Goal: Task Accomplishment & Management: Manage account settings

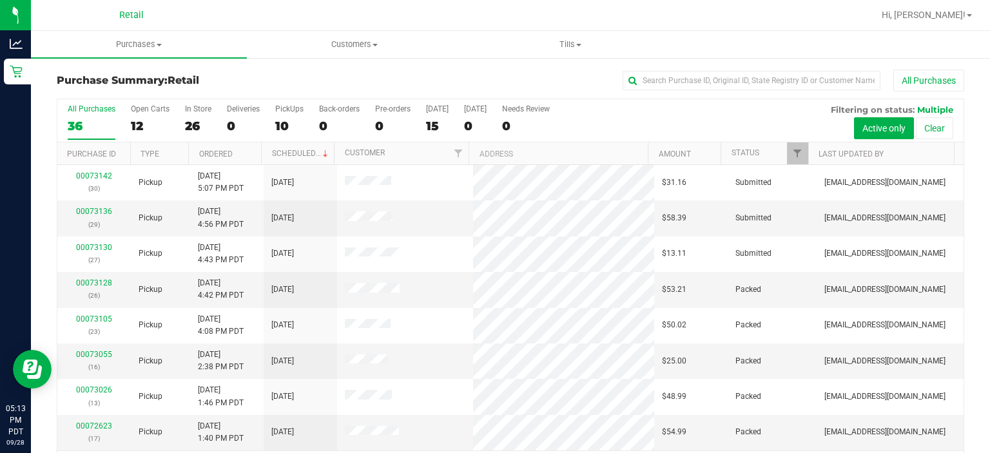
click at [522, 20] on div at bounding box center [552, 15] width 643 height 25
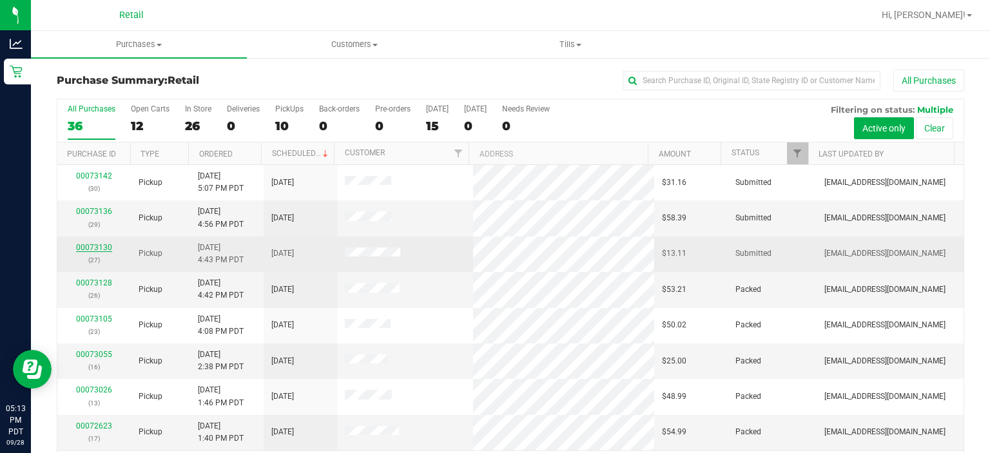
click at [103, 250] on link "00073130" at bounding box center [94, 247] width 36 height 9
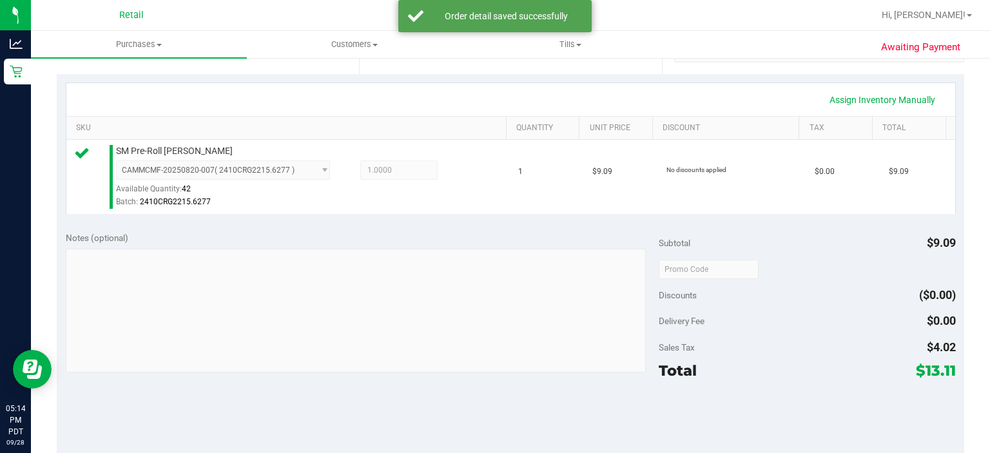
scroll to position [338, 0]
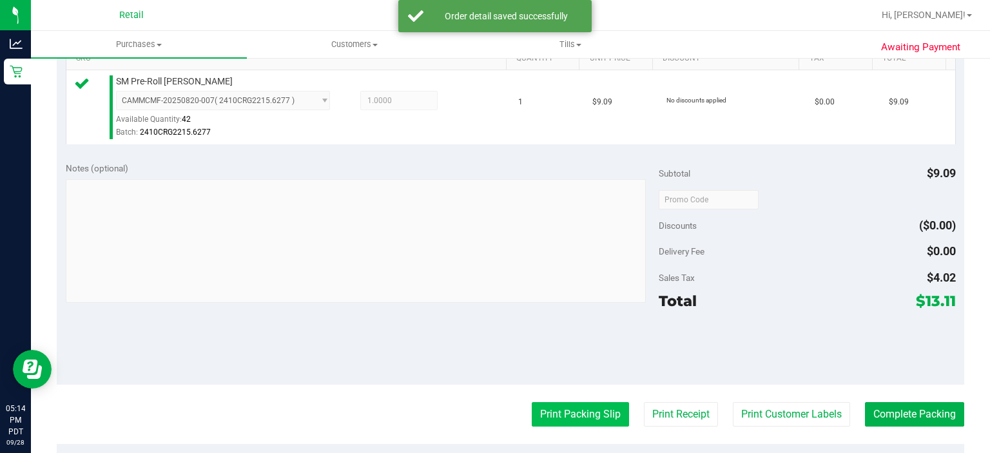
click at [560, 405] on button "Print Packing Slip" at bounding box center [580, 414] width 97 height 24
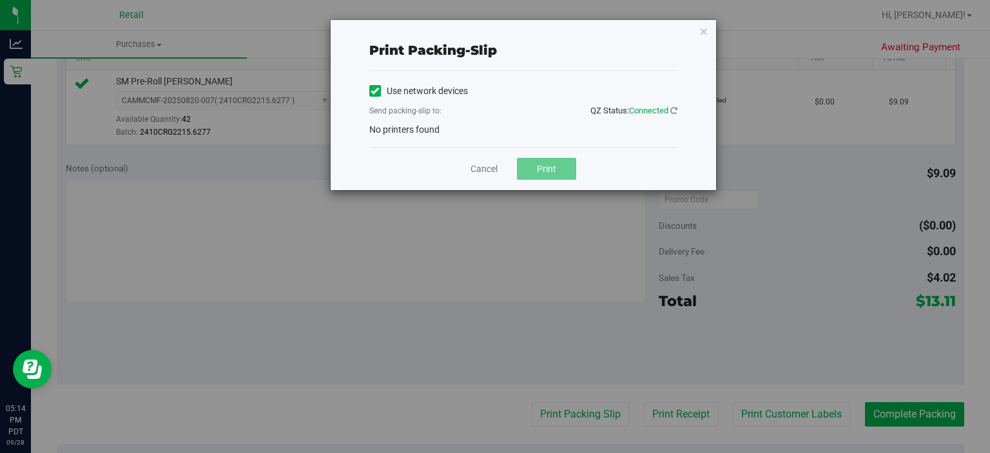
click at [426, 137] on div "Use network devices Send packing-slip to: QZ Status: Connected No printers found" at bounding box center [523, 109] width 308 height 76
click at [374, 91] on icon at bounding box center [375, 91] width 8 height 0
click at [0, 0] on input "Use network devices" at bounding box center [0, 0] width 0 height 0
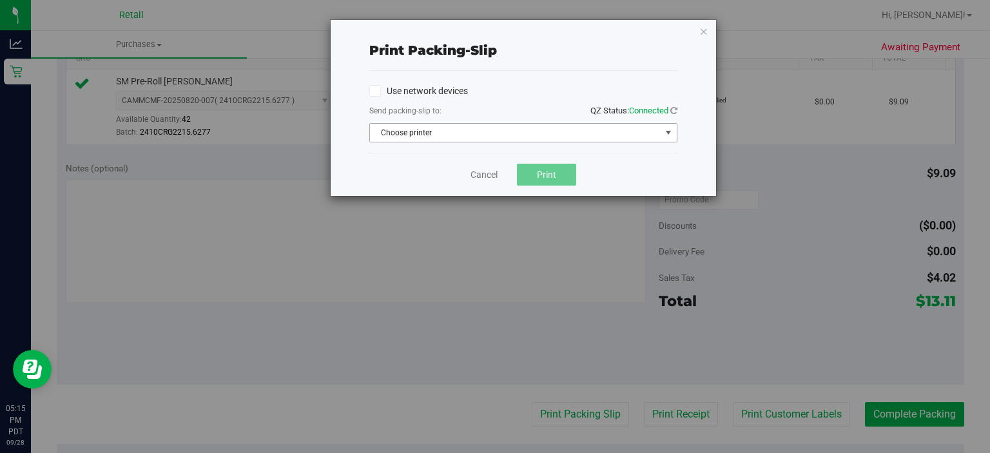
click at [668, 128] on span "select" at bounding box center [668, 133] width 10 height 10
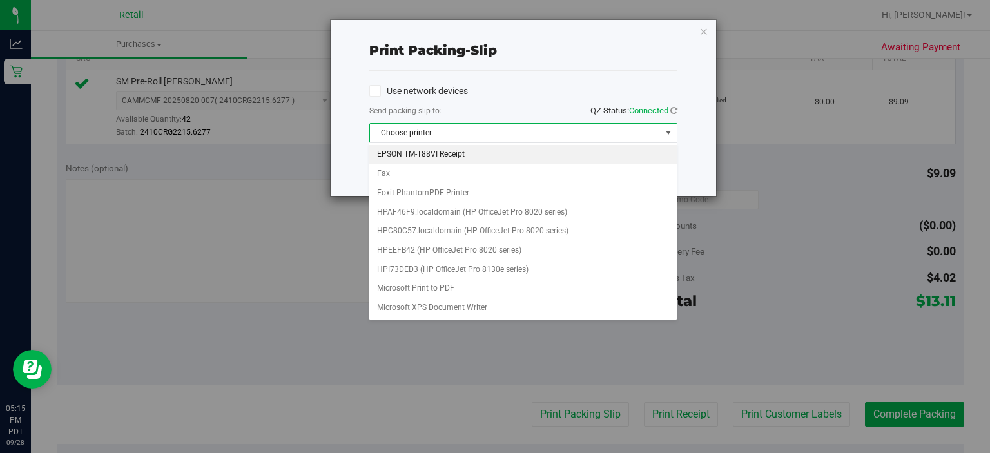
click at [459, 158] on li "EPSON TM-T88VI Receipt" at bounding box center [522, 154] width 307 height 19
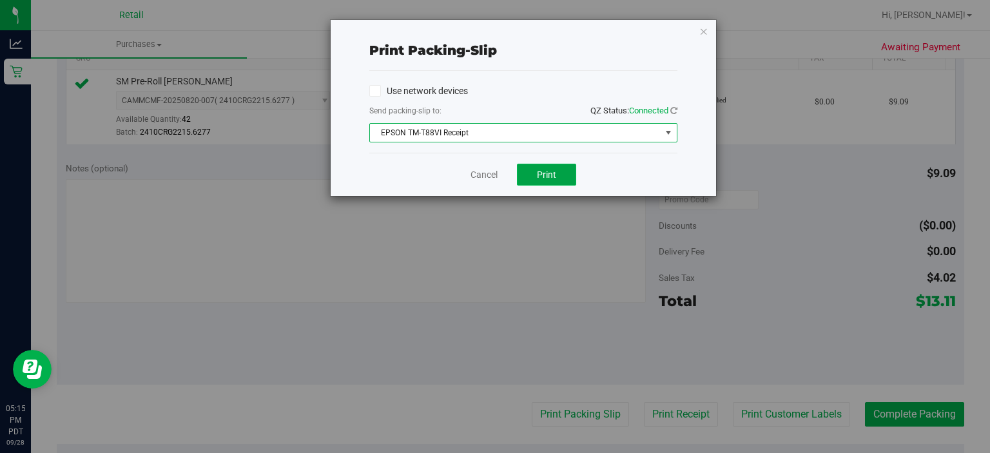
click at [545, 173] on span "Print" at bounding box center [546, 175] width 19 height 10
click at [700, 37] on icon "button" at bounding box center [703, 30] width 9 height 15
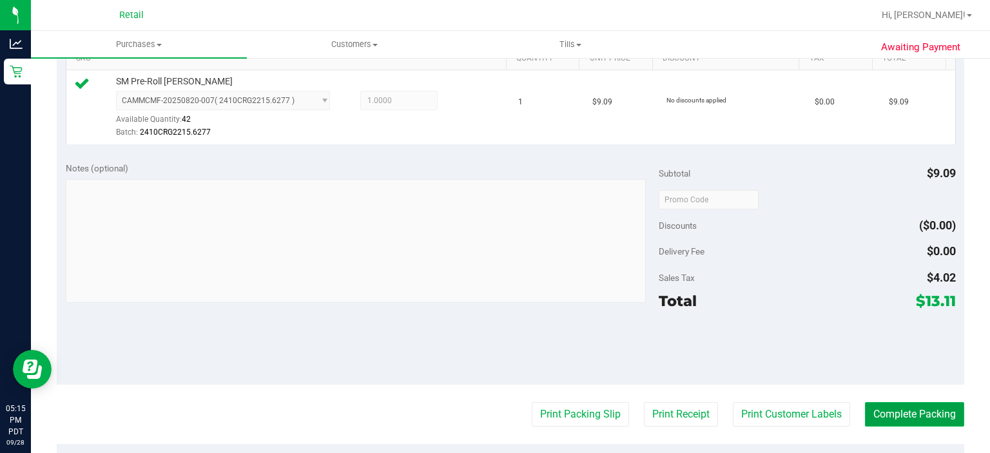
click at [915, 402] on button "Complete Packing" at bounding box center [914, 414] width 99 height 24
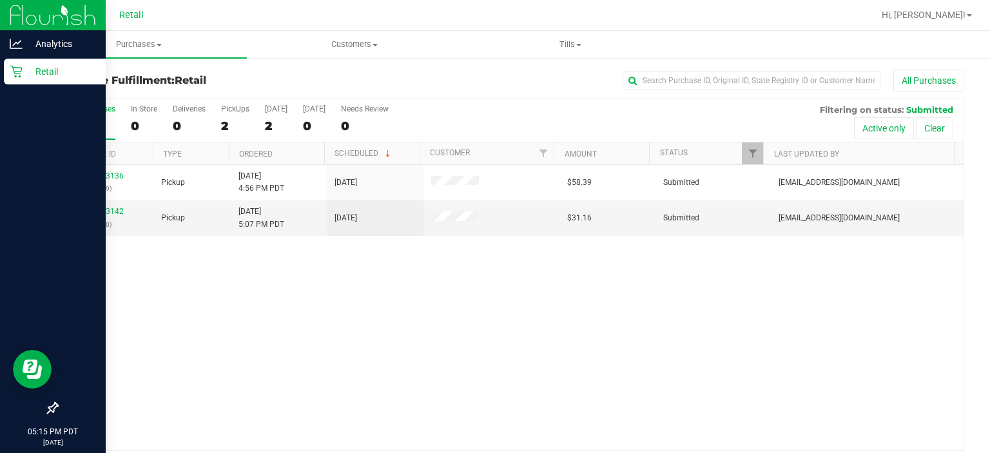
click at [17, 70] on icon at bounding box center [16, 71] width 13 height 13
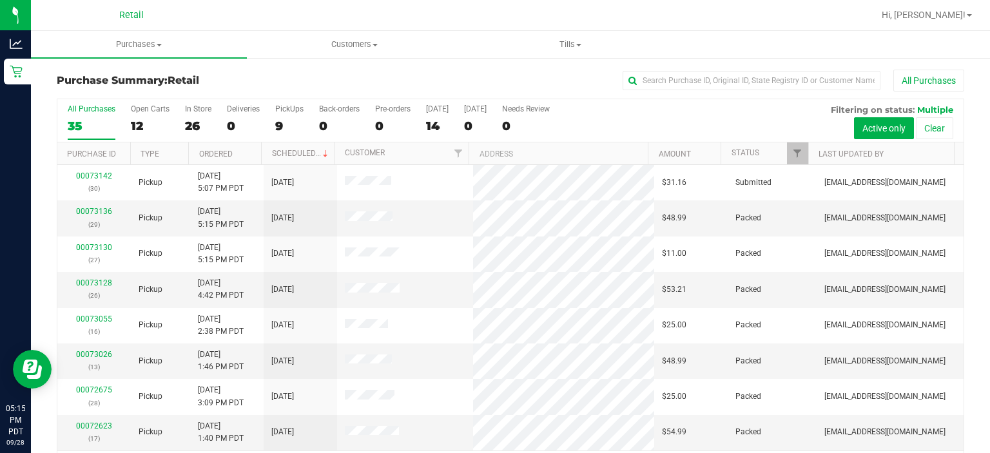
click at [451, 8] on div at bounding box center [552, 15] width 643 height 25
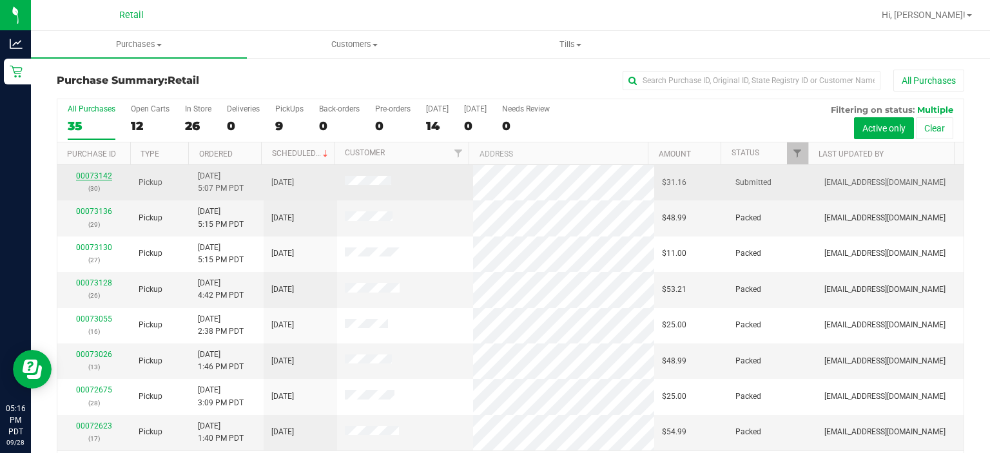
click at [100, 175] on link "00073142" at bounding box center [94, 175] width 36 height 9
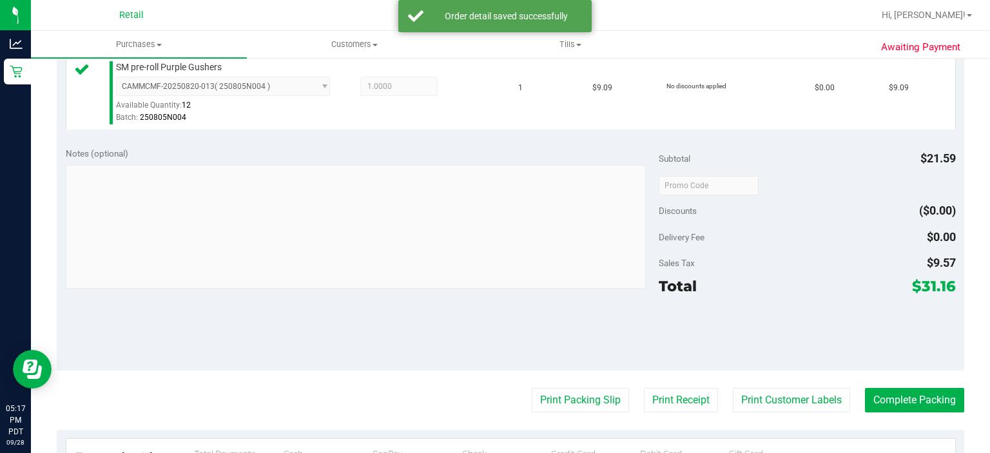
scroll to position [428, 0]
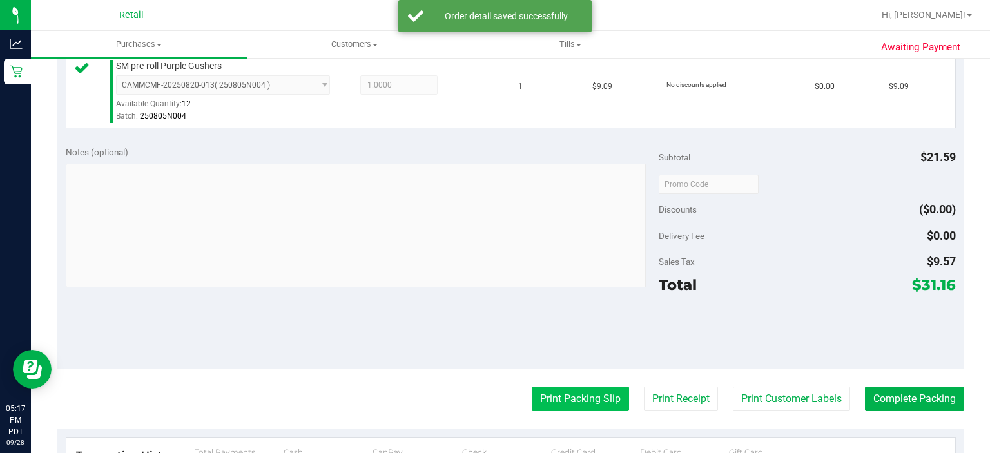
click at [562, 392] on button "Print Packing Slip" at bounding box center [580, 399] width 97 height 24
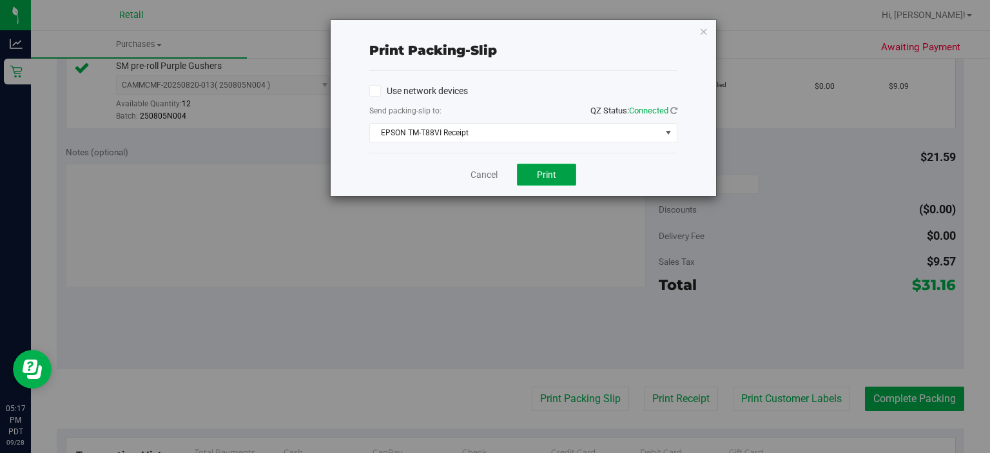
click at [562, 165] on button "Print" at bounding box center [546, 175] width 59 height 22
click at [720, 26] on div "Print packing-slip Use network devices Send packing-slip to: QZ Status: Connect…" at bounding box center [500, 226] width 1000 height 453
click at [701, 37] on icon "button" at bounding box center [703, 30] width 9 height 15
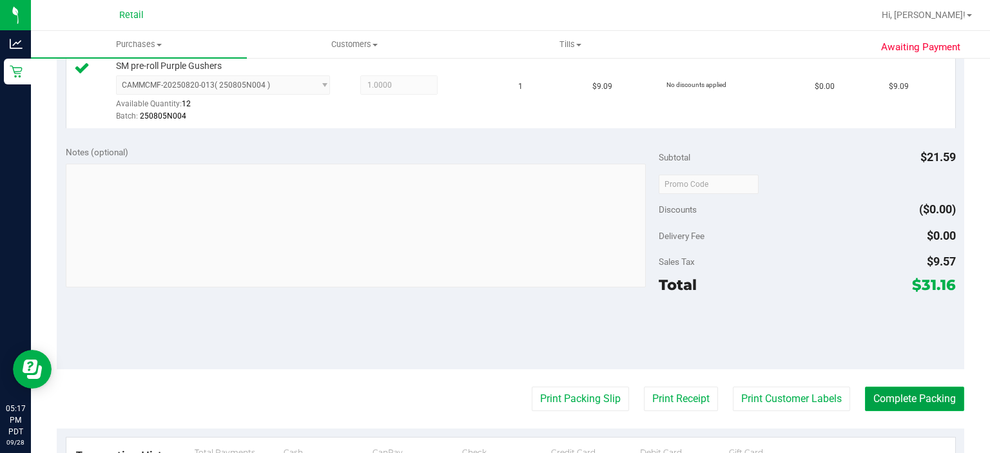
click at [897, 395] on button "Complete Packing" at bounding box center [914, 399] width 99 height 24
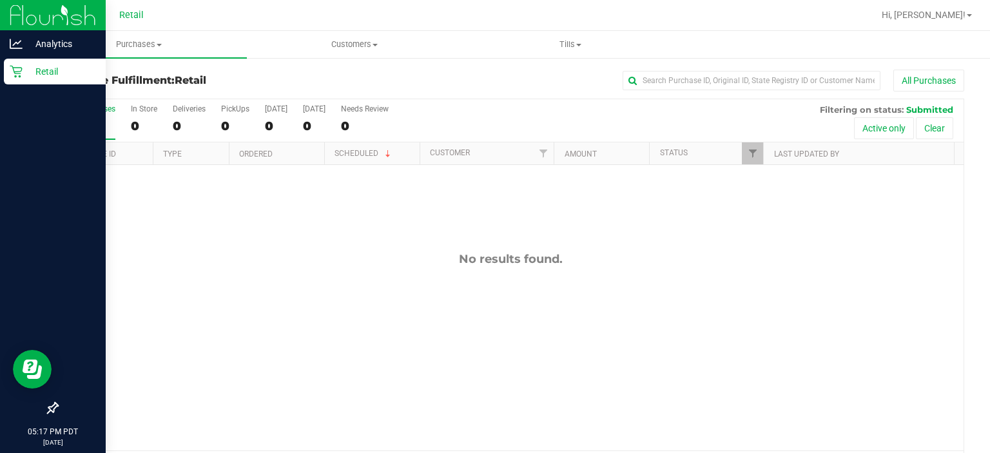
click at [19, 77] on icon at bounding box center [16, 71] width 13 height 13
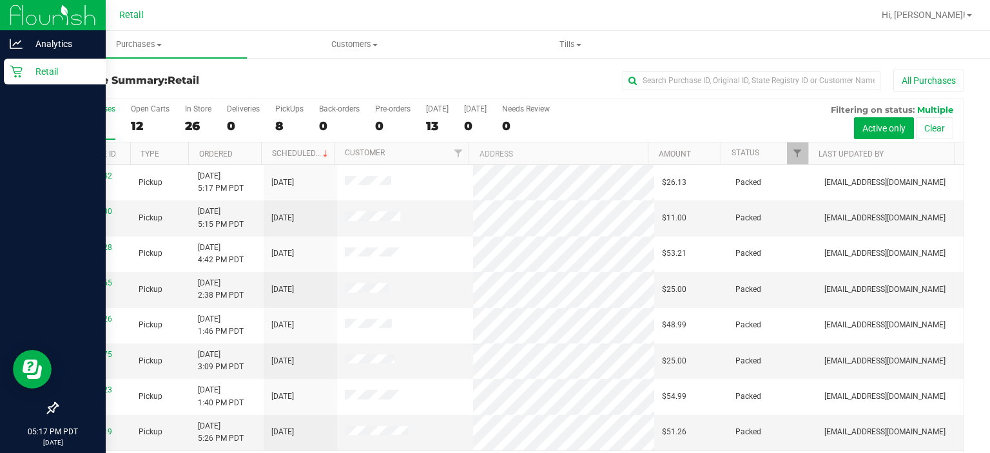
click at [58, 197] on div at bounding box center [53, 240] width 106 height 309
click at [62, 68] on p "Retail" at bounding box center [61, 71] width 77 height 15
